Goal: Task Accomplishment & Management: Complete application form

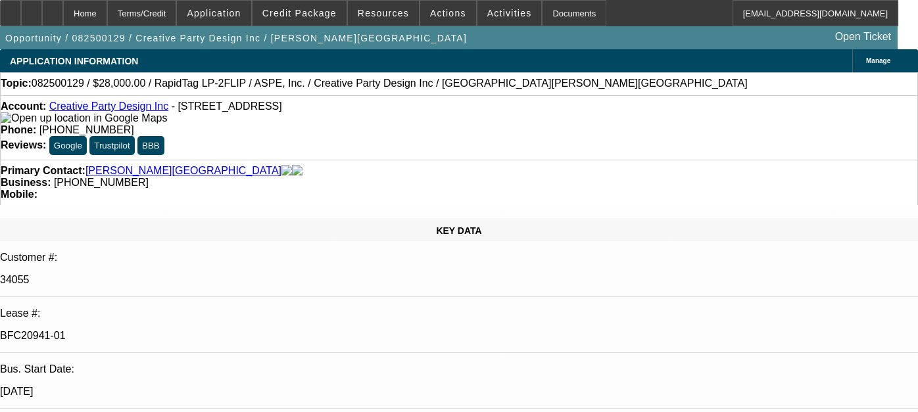
select select "0"
select select "6"
select select "0"
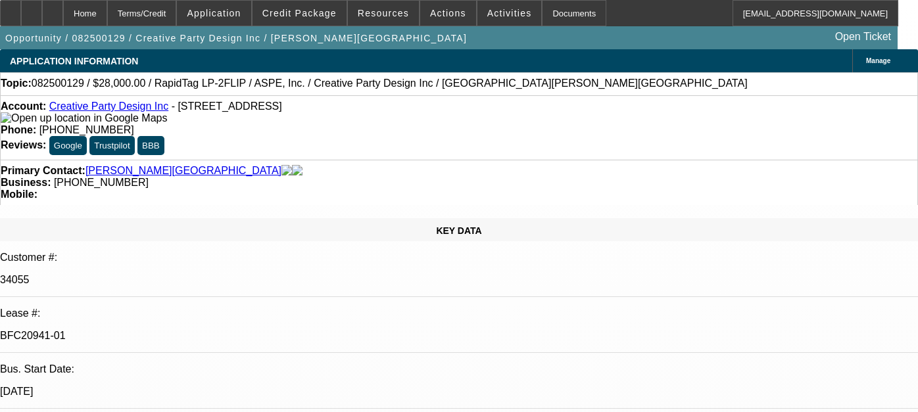
select select "0"
select select "6"
select select "0"
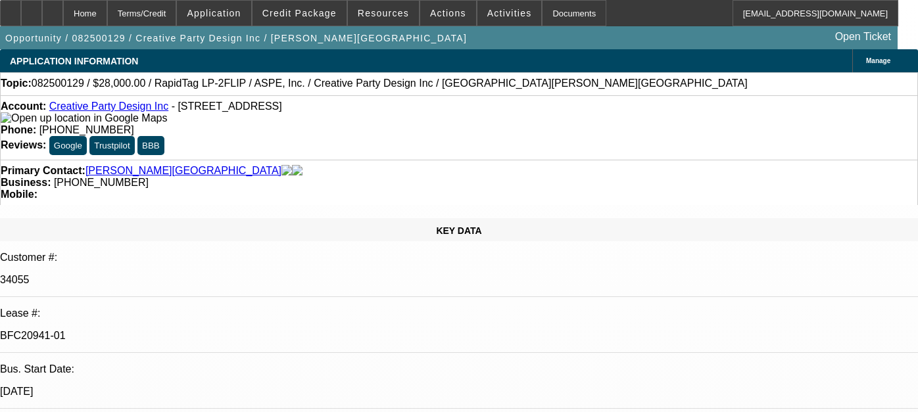
select select "0"
select select "6"
select select "0"
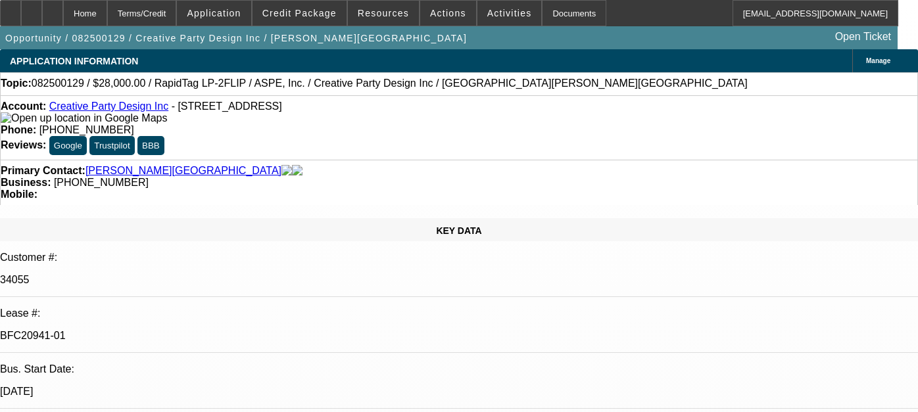
select select "6"
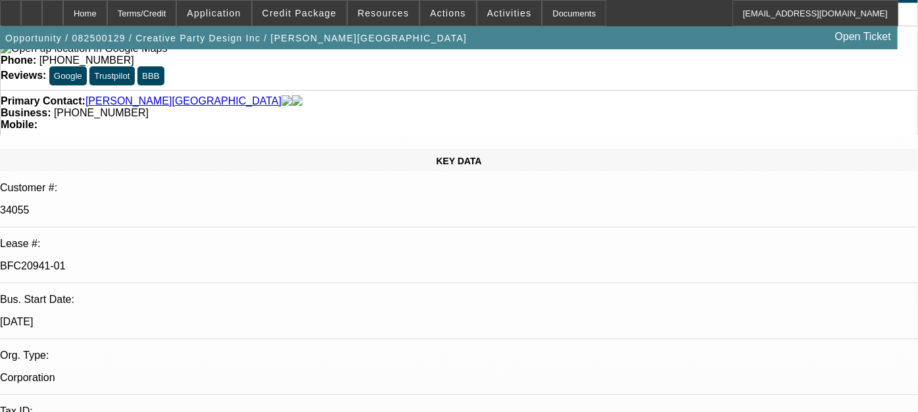
scroll to position [71, 0]
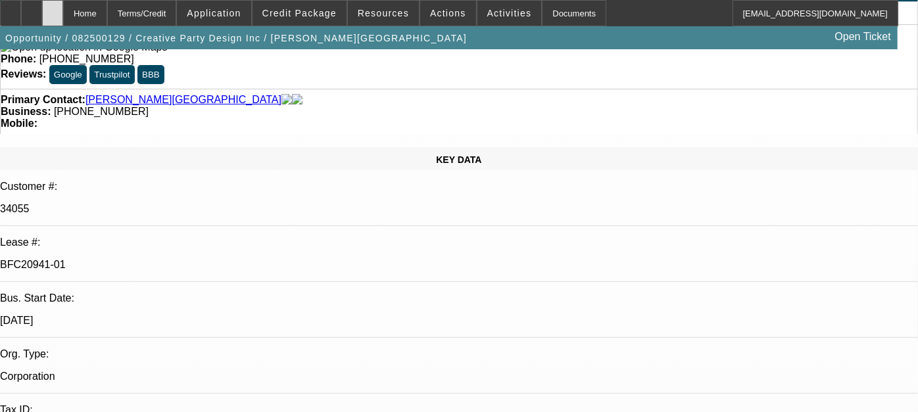
click at [63, 5] on div at bounding box center [52, 13] width 21 height 26
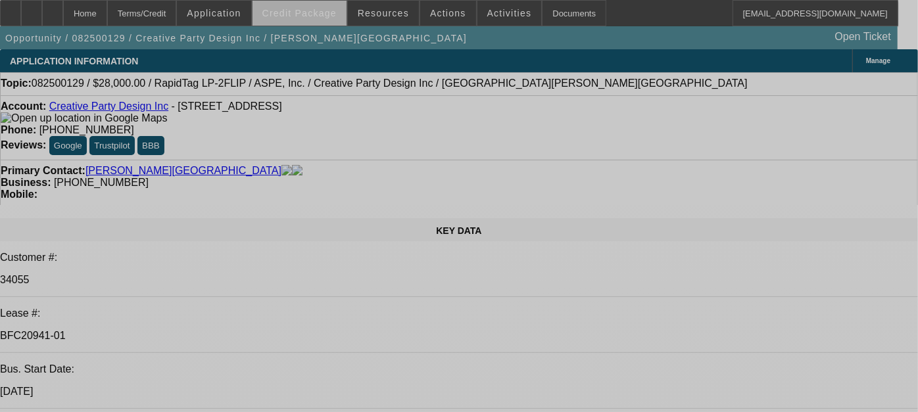
select select "0"
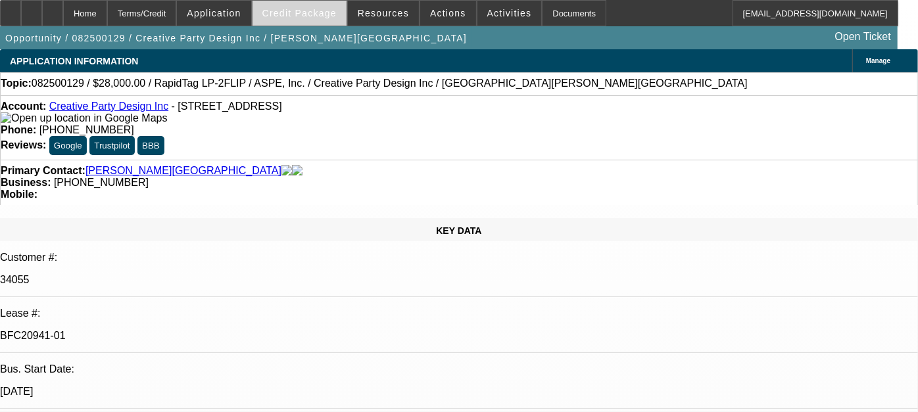
select select "0"
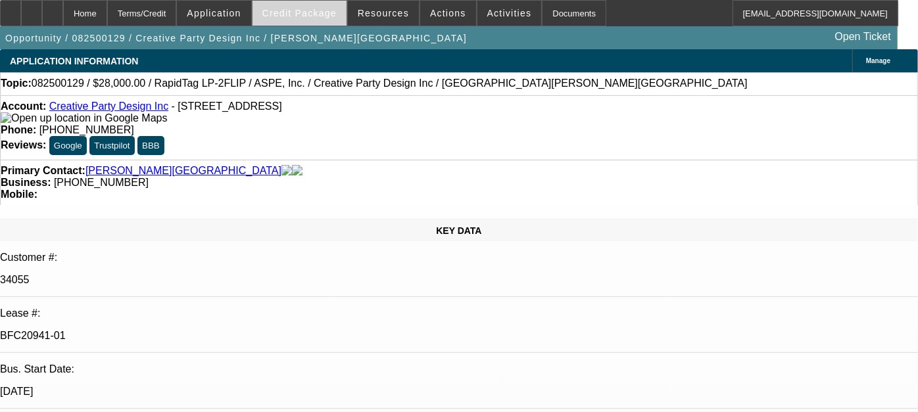
select select "0"
select select "1"
select select "6"
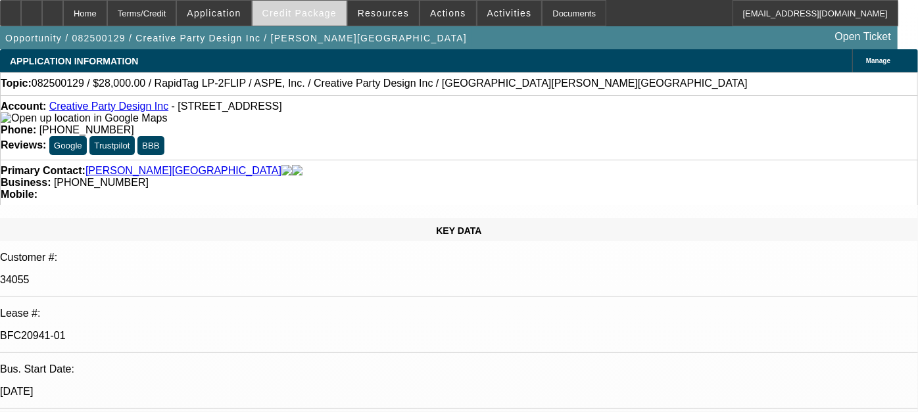
select select "1"
select select "6"
select select "1"
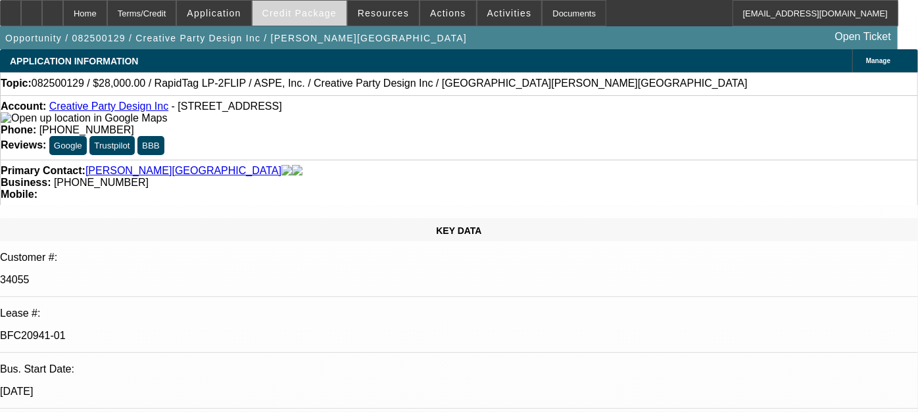
select select "6"
select select "1"
select select "6"
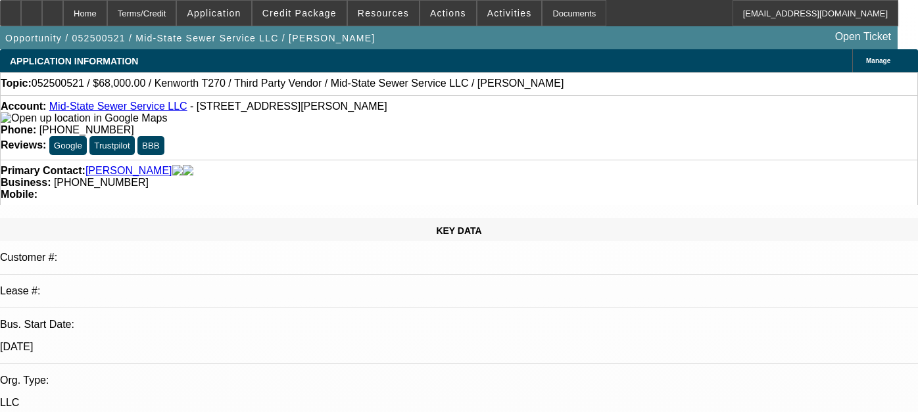
select select "0"
select select "2"
select select "0.1"
select select "4"
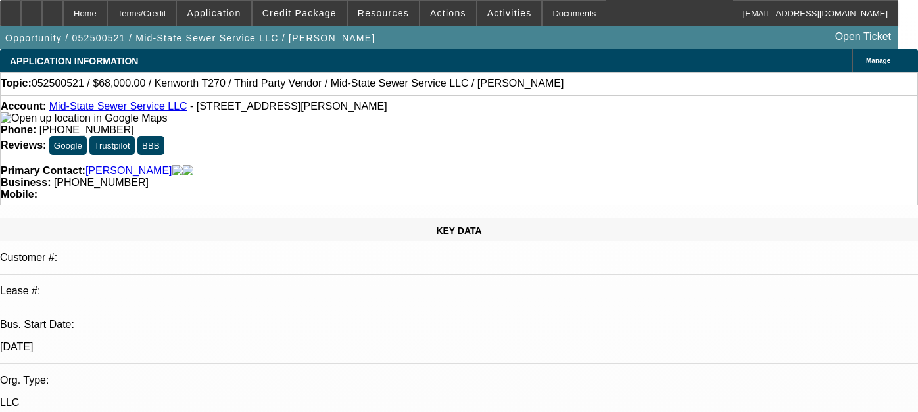
select select "0"
select select "2"
select select "0.1"
select select "4"
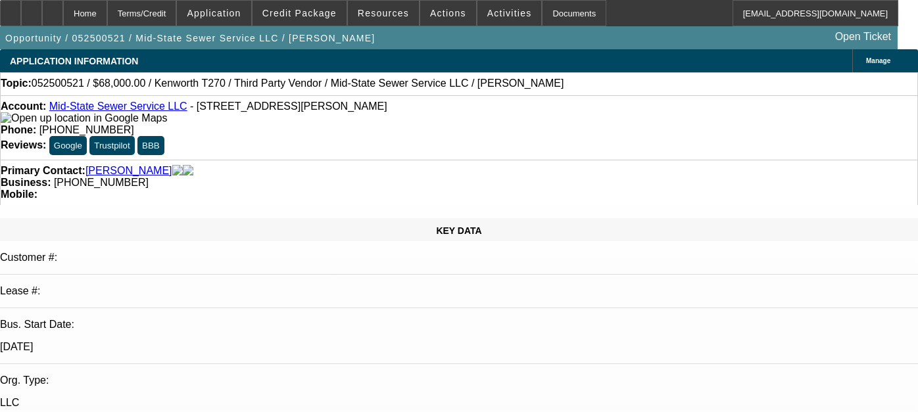
select select "0"
select select "2"
select select "0.1"
select select "4"
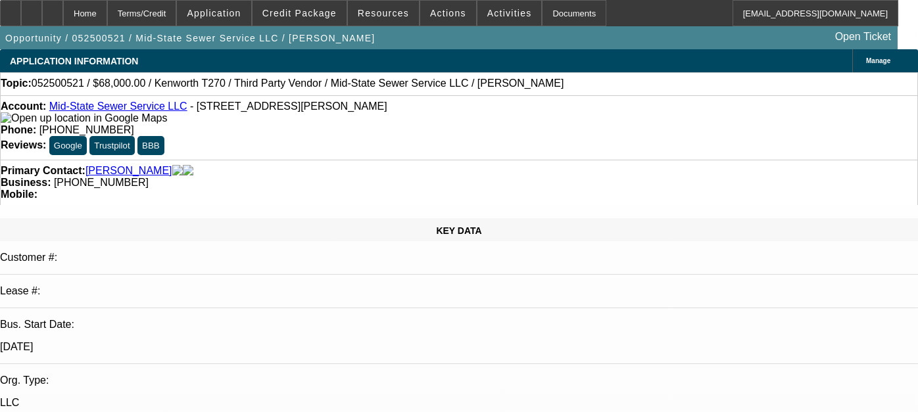
select select "0"
select select "2"
select select "0"
select select "6"
